Goal: Register for event/course

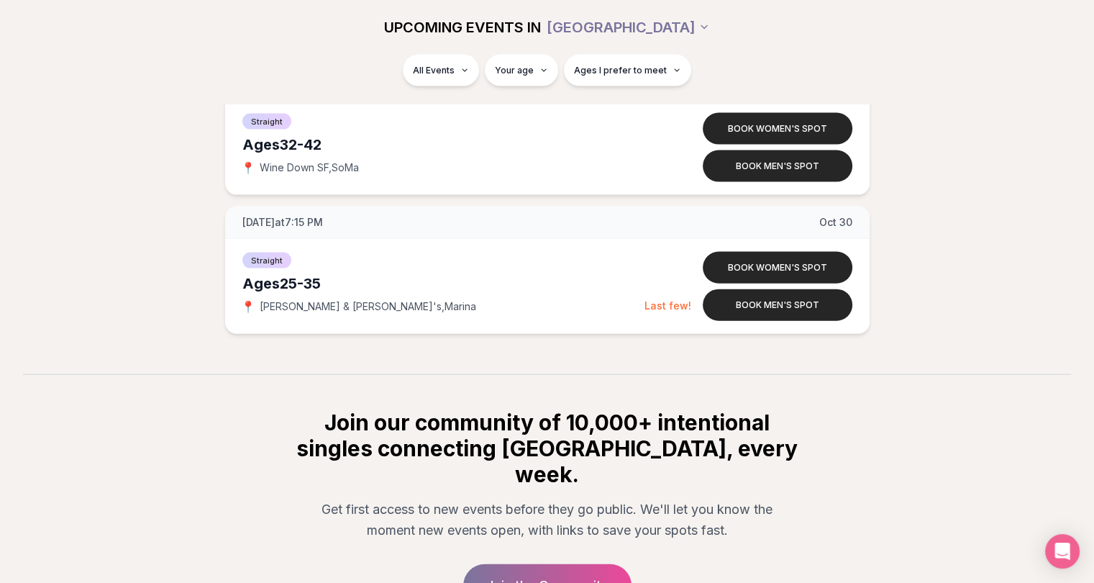
scroll to position [3148, 0]
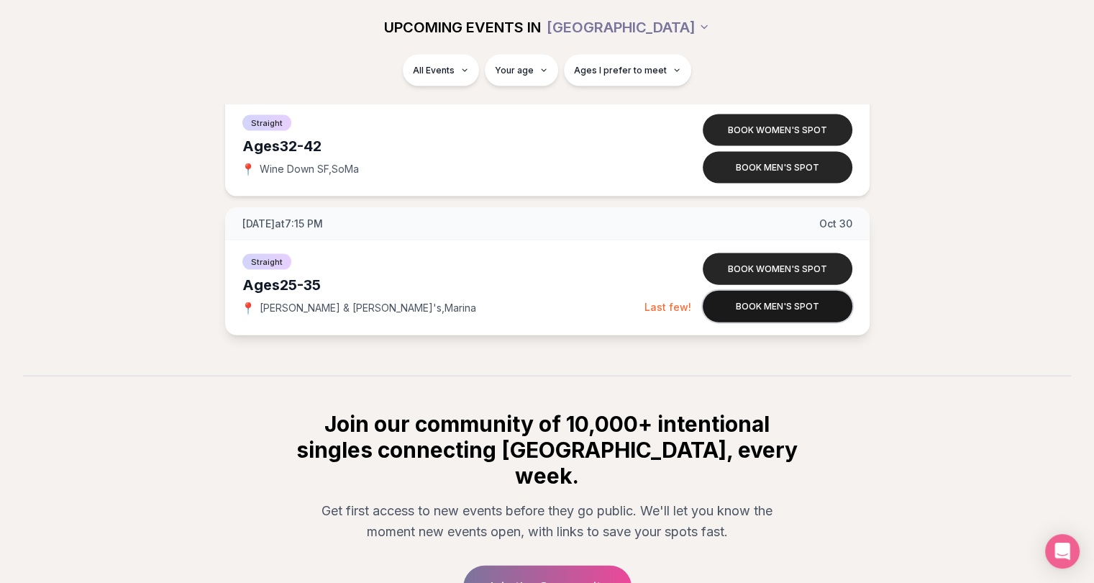
click at [789, 306] on button "Book men's spot" at bounding box center [778, 307] width 150 height 32
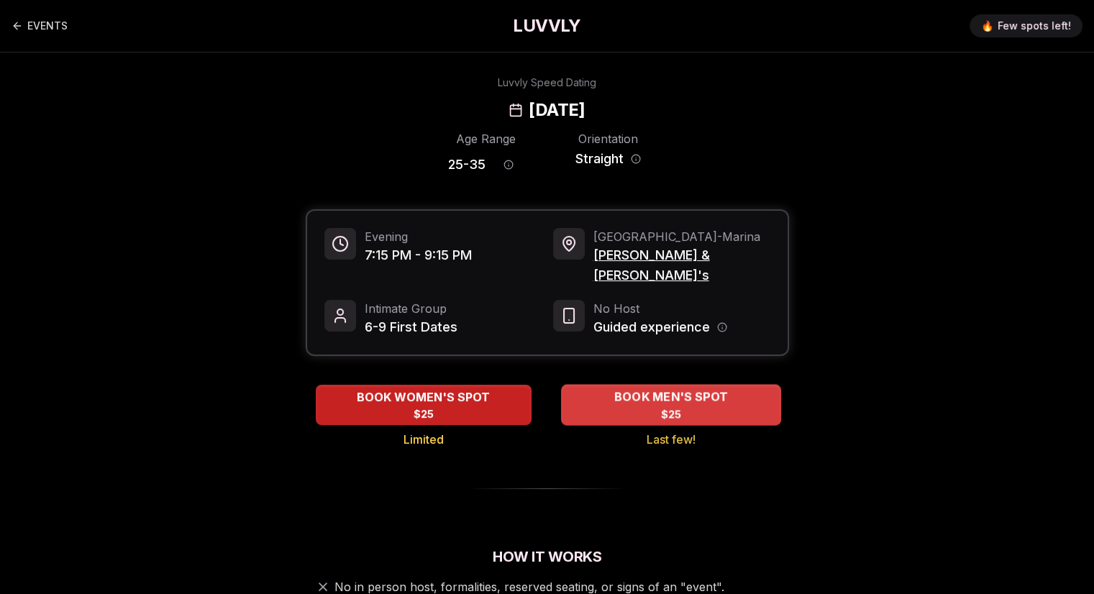
click at [666, 407] on span "$25" at bounding box center [670, 414] width 21 height 14
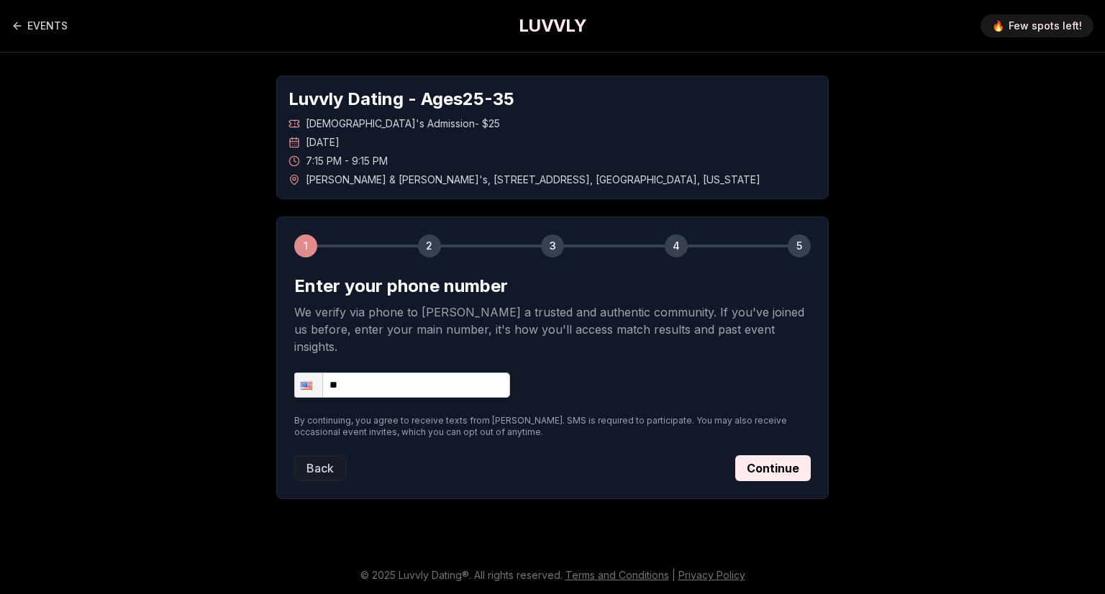
click at [461, 373] on input "**" at bounding box center [402, 385] width 216 height 25
type input "**********"
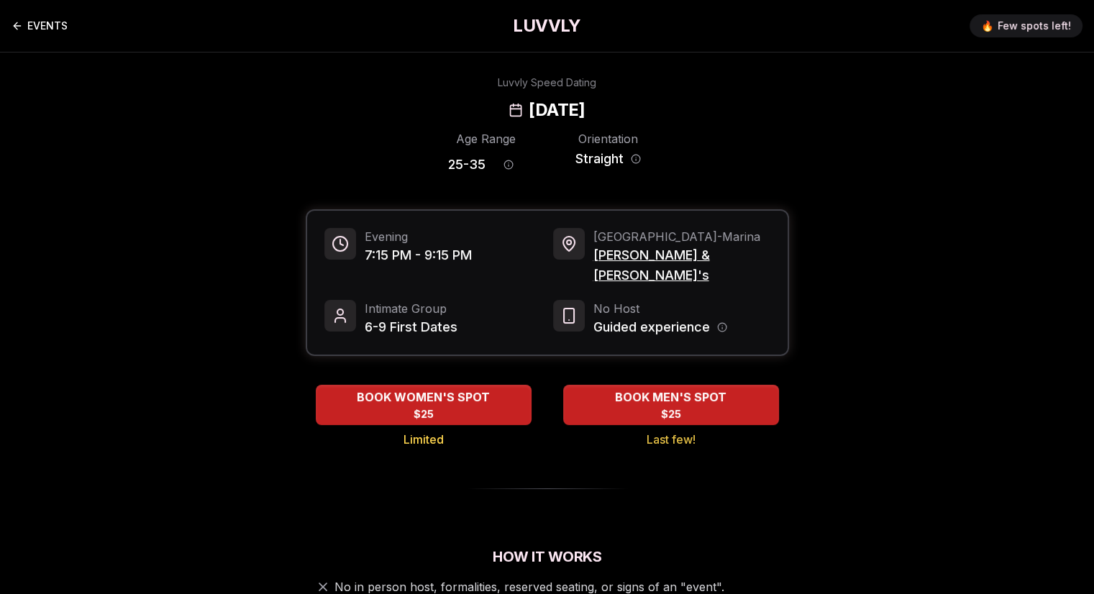
click at [18, 31] on icon "Back to events" at bounding box center [18, 26] width 12 height 12
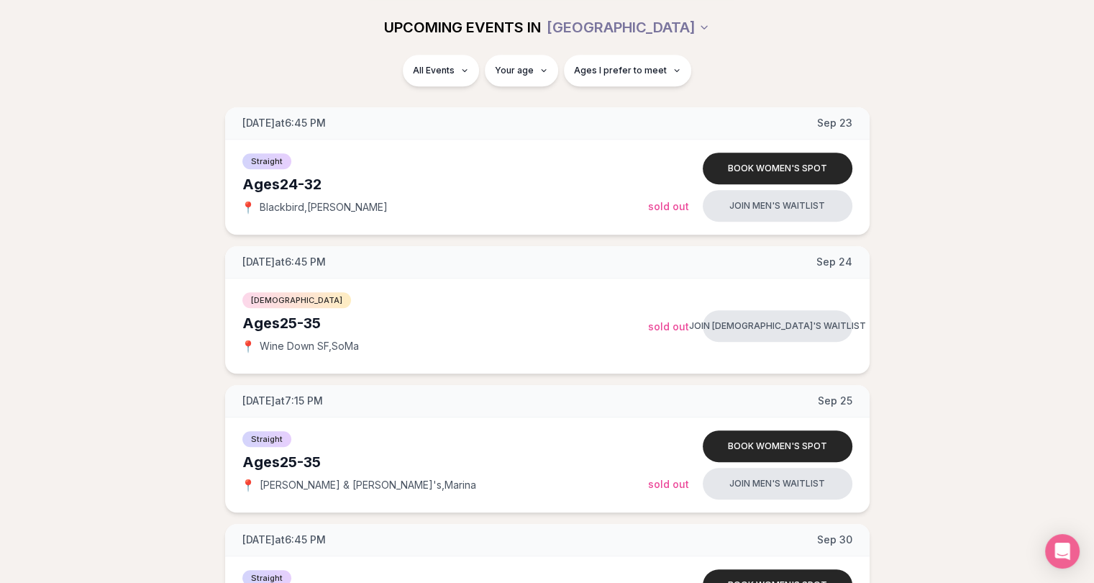
scroll to position [892, 6]
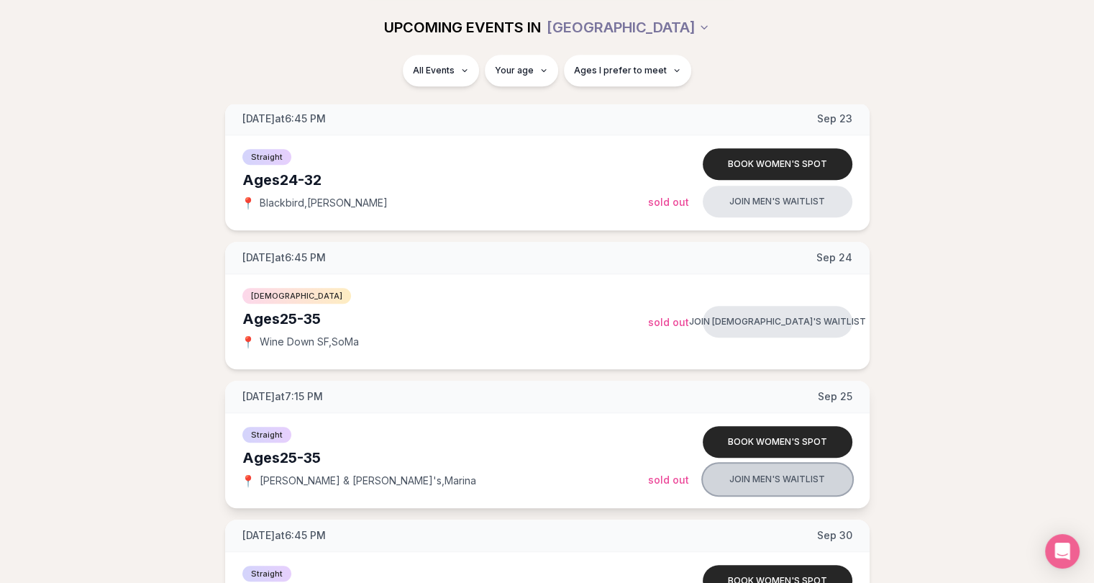
click at [740, 478] on button "Join men's waitlist" at bounding box center [778, 479] width 150 height 32
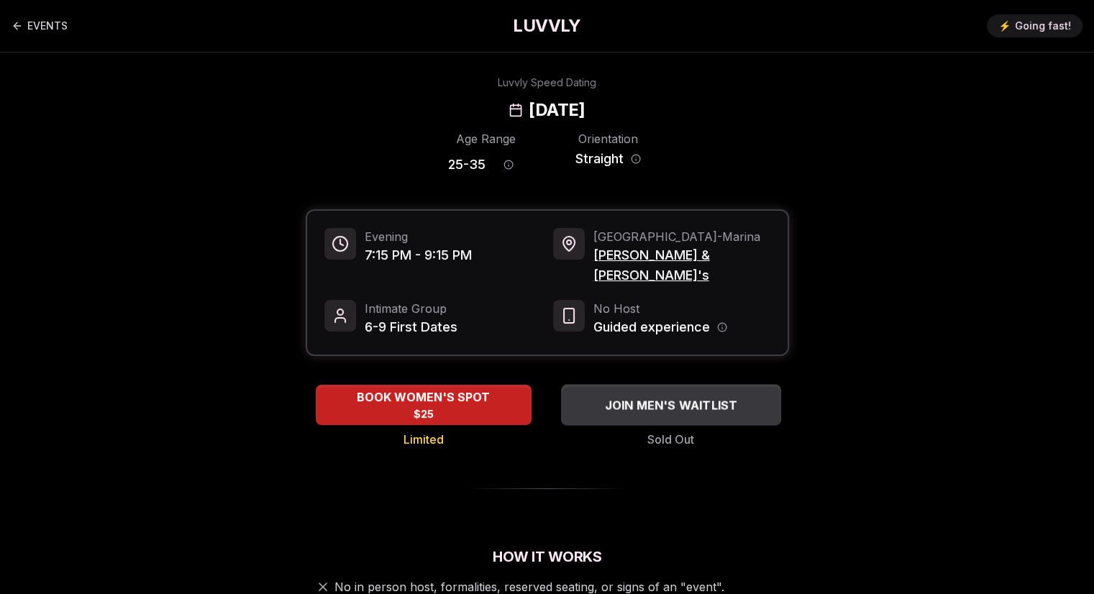
click at [633, 396] on div "JOIN MEN'S WAITLIST" at bounding box center [671, 406] width 220 height 24
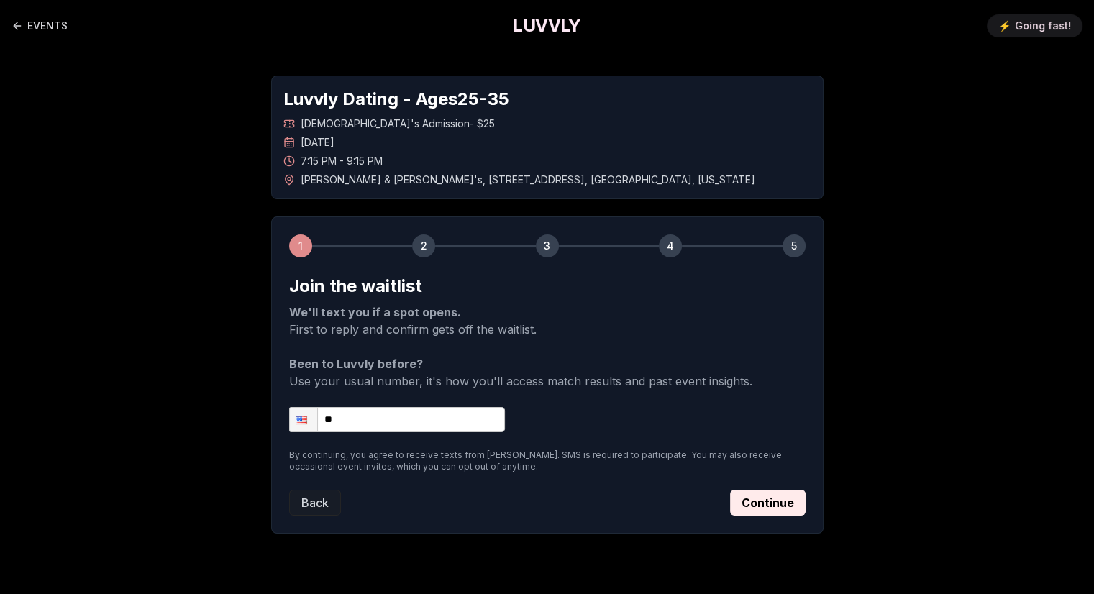
click at [429, 409] on input "**" at bounding box center [397, 419] width 216 height 25
type input "**********"
click at [745, 512] on button "Continue" at bounding box center [768, 503] width 76 height 26
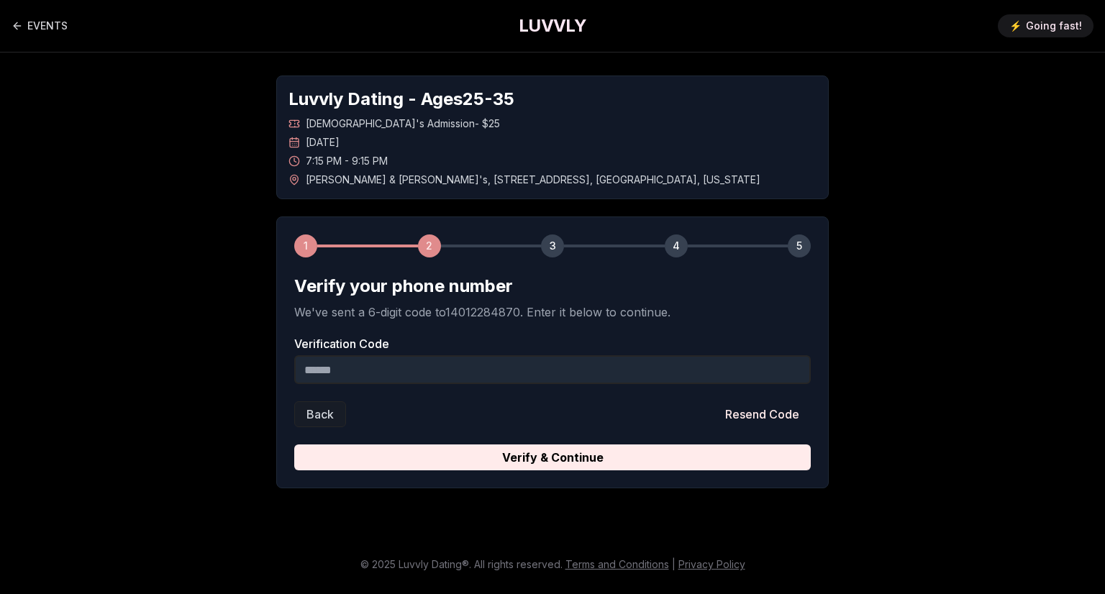
click at [617, 378] on input "Verification Code" at bounding box center [552, 369] width 517 height 29
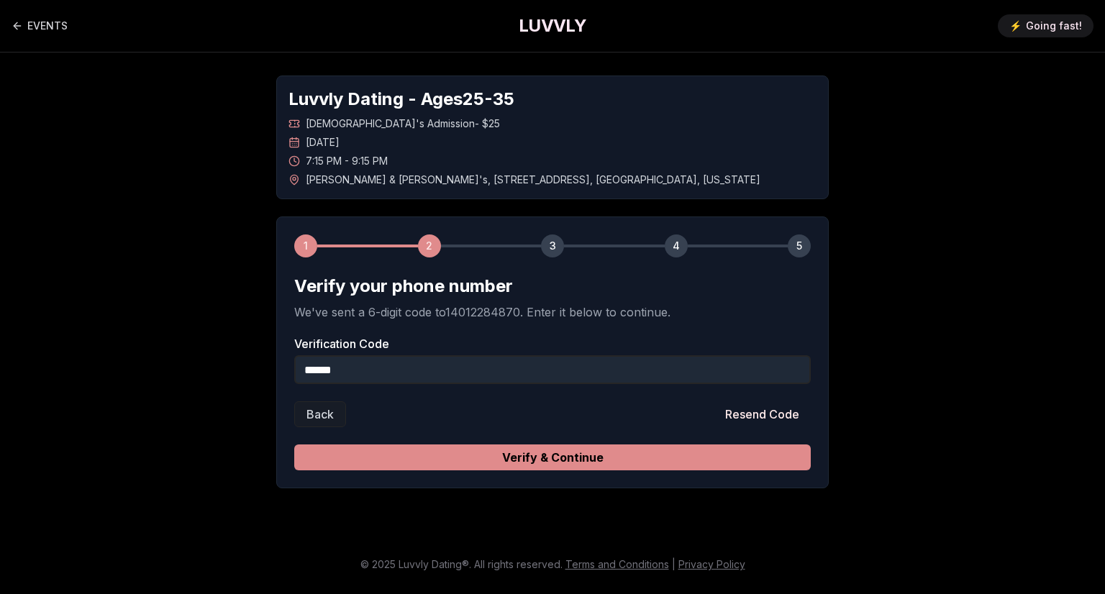
type input "******"
click at [581, 463] on button "Verify & Continue" at bounding box center [552, 458] width 517 height 26
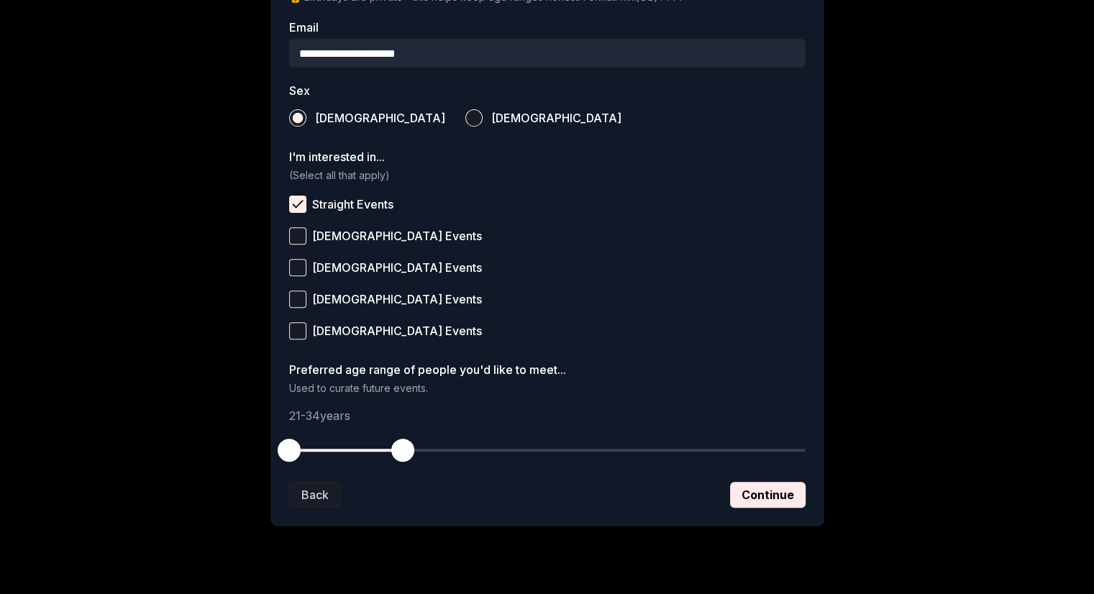
scroll to position [489, 0]
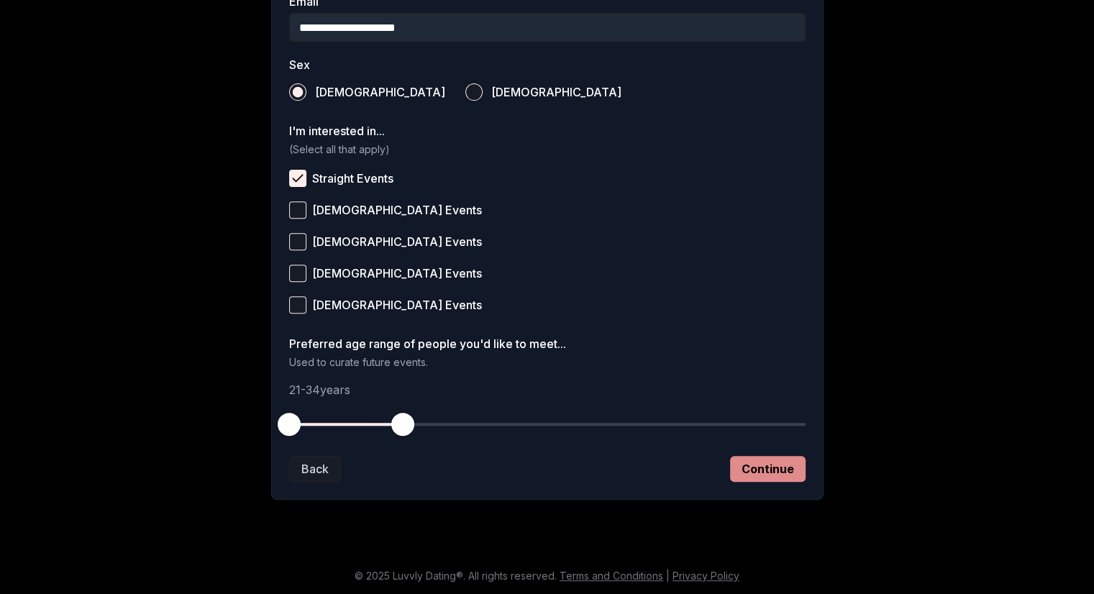
click at [745, 456] on button "Continue" at bounding box center [768, 469] width 76 height 26
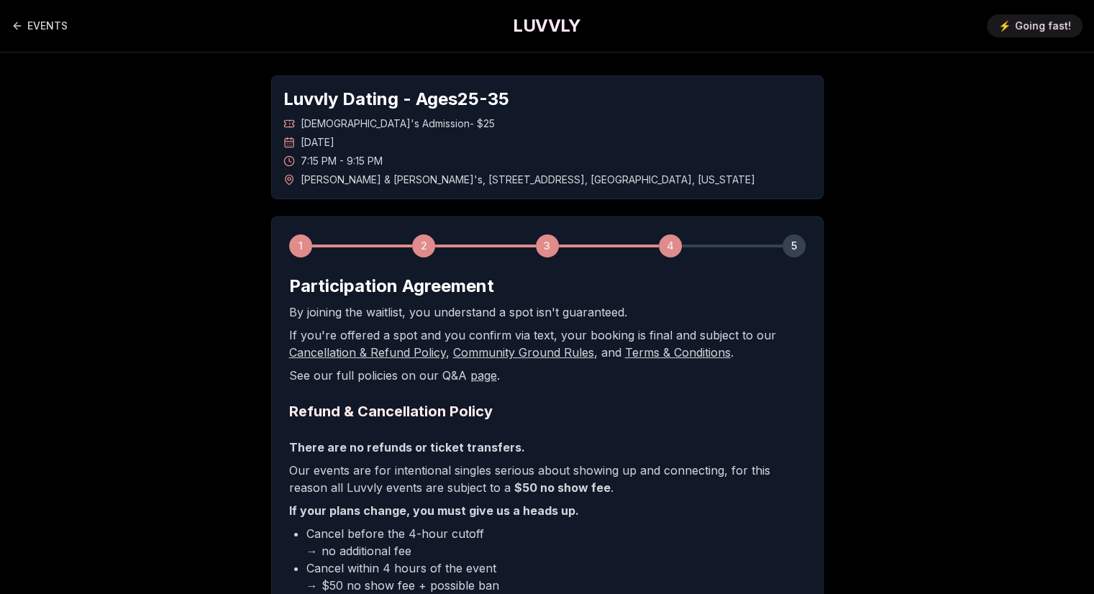
scroll to position [279, 0]
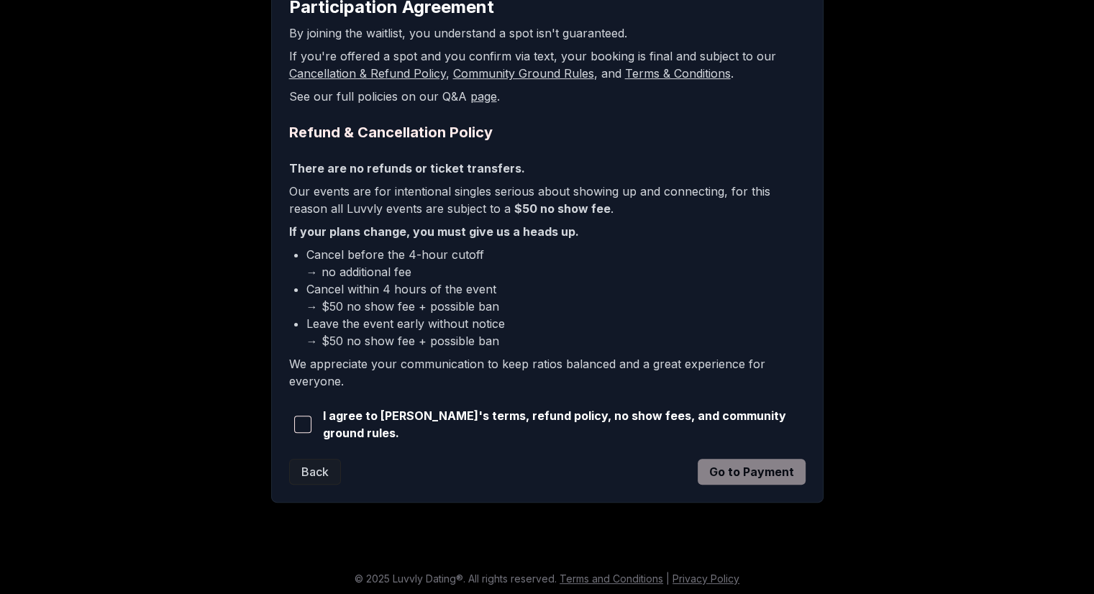
click at [379, 427] on span "I agree to [PERSON_NAME]'s terms, refund policy, no show fees, and community gr…" at bounding box center [564, 424] width 483 height 35
click at [276, 424] on div "1 2 3 4 5 Participation Agreement By joining the waitlist, you understand a spo…" at bounding box center [547, 219] width 553 height 565
click at [291, 421] on button "button" at bounding box center [303, 425] width 28 height 32
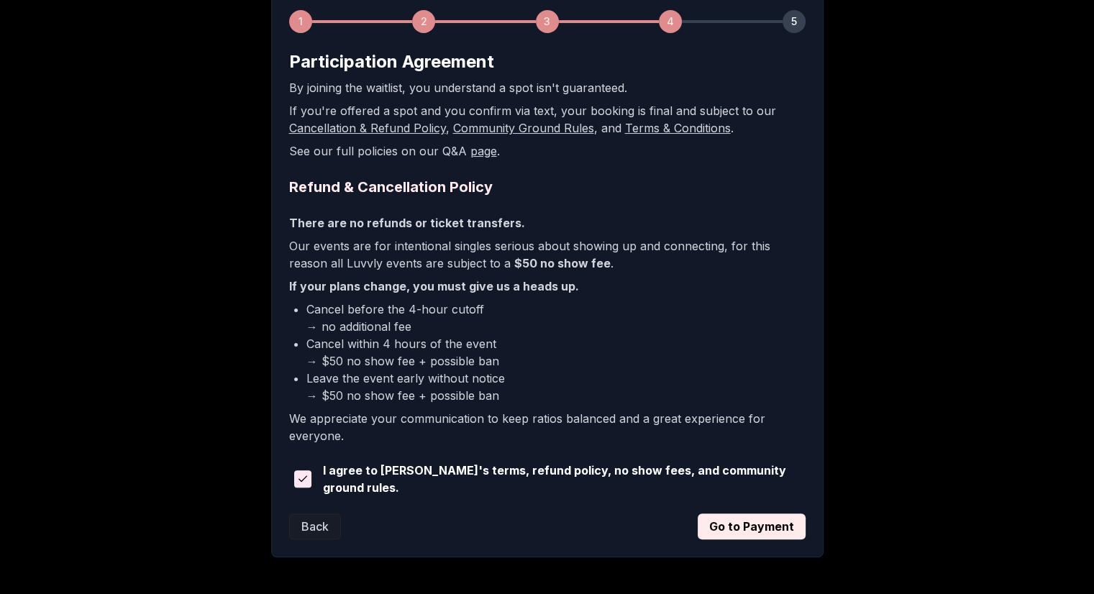
scroll to position [224, 0]
click at [723, 524] on button "Go to Payment" at bounding box center [752, 527] width 108 height 26
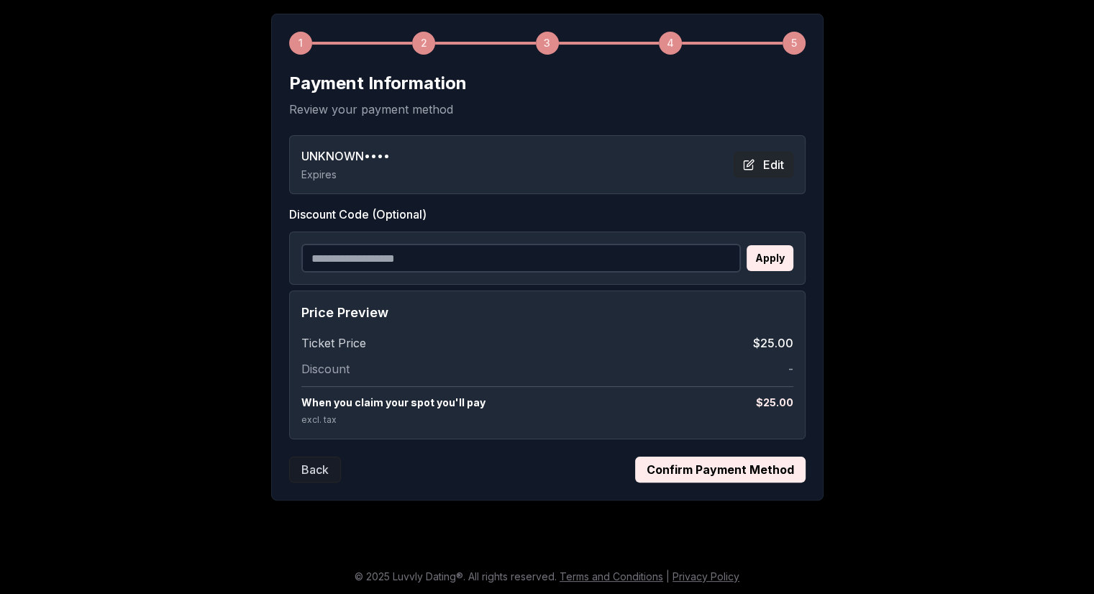
click at [765, 172] on button "Edit" at bounding box center [764, 165] width 60 height 26
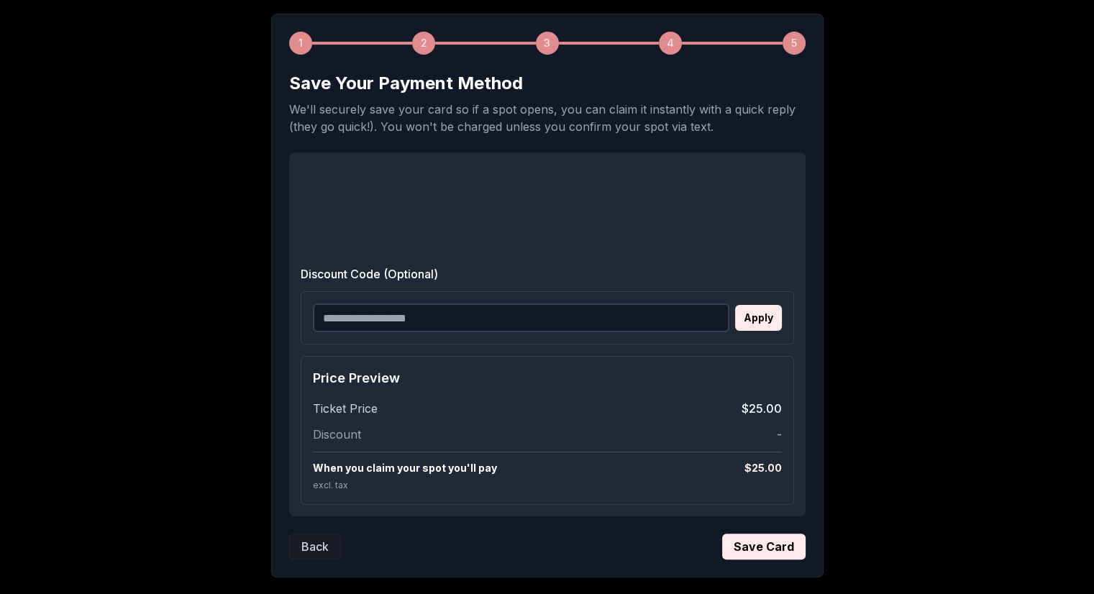
click at [766, 559] on div "1 2 3 4 5 Save Your Payment Method We'll securely save your card so if a spot o…" at bounding box center [547, 296] width 553 height 564
click at [768, 550] on button "Save Card" at bounding box center [763, 547] width 83 height 26
